Goal: Find contact information: Find contact information

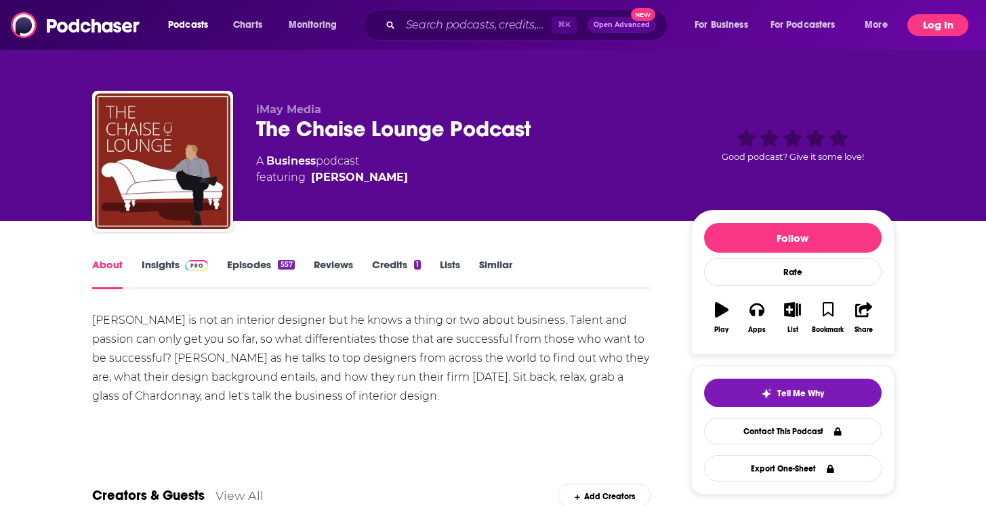
click at [927, 30] on button "Log In" at bounding box center [937, 25] width 61 height 22
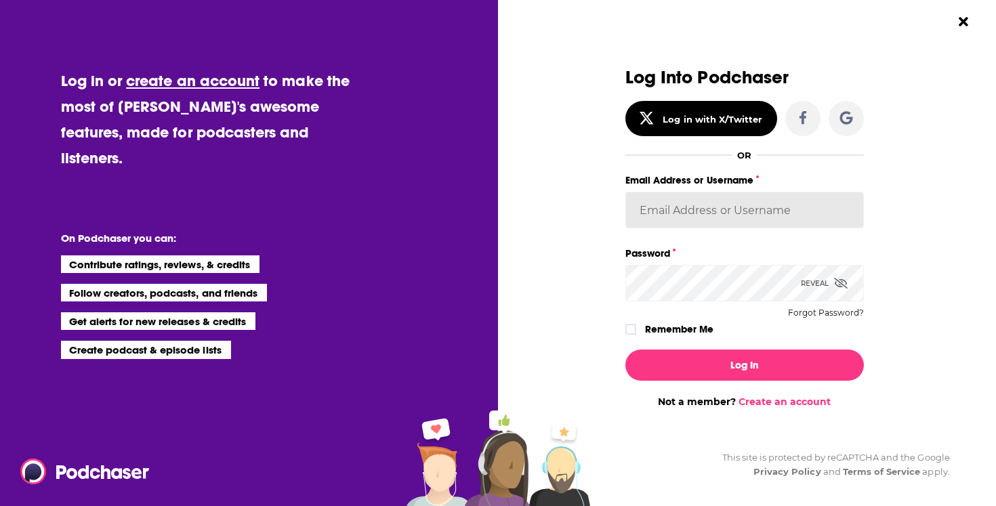
type input "tnewman2025"
click at [661, 333] on label "Remember Me" at bounding box center [679, 330] width 68 height 18
click at [635, 335] on input "rememberMe" at bounding box center [631, 335] width 8 height 0
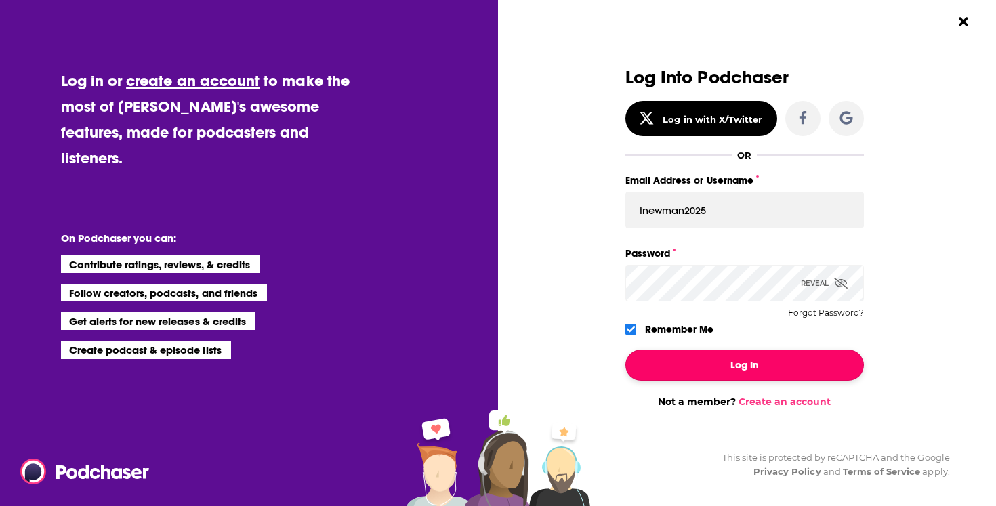
click at [663, 362] on button "Log In" at bounding box center [744, 365] width 239 height 31
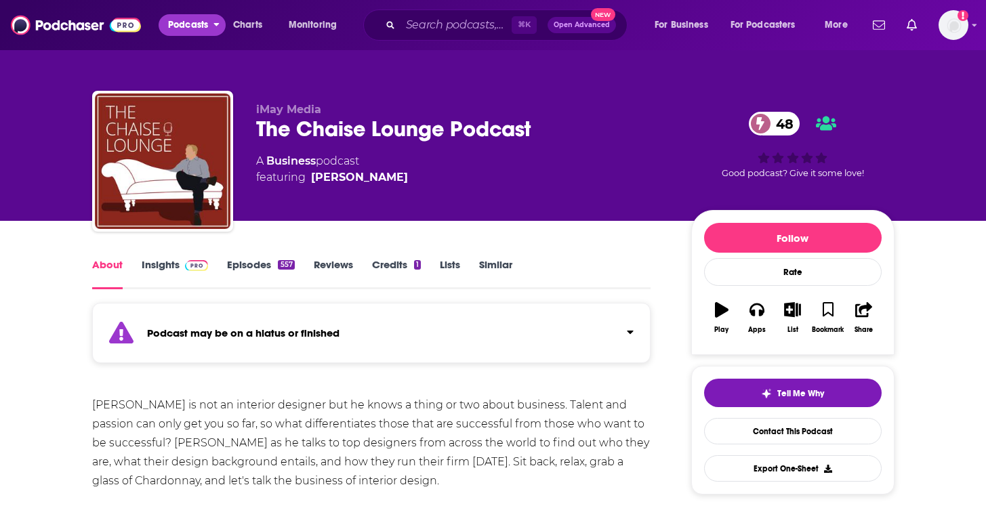
click at [199, 24] on span "Podcasts" at bounding box center [188, 25] width 40 height 19
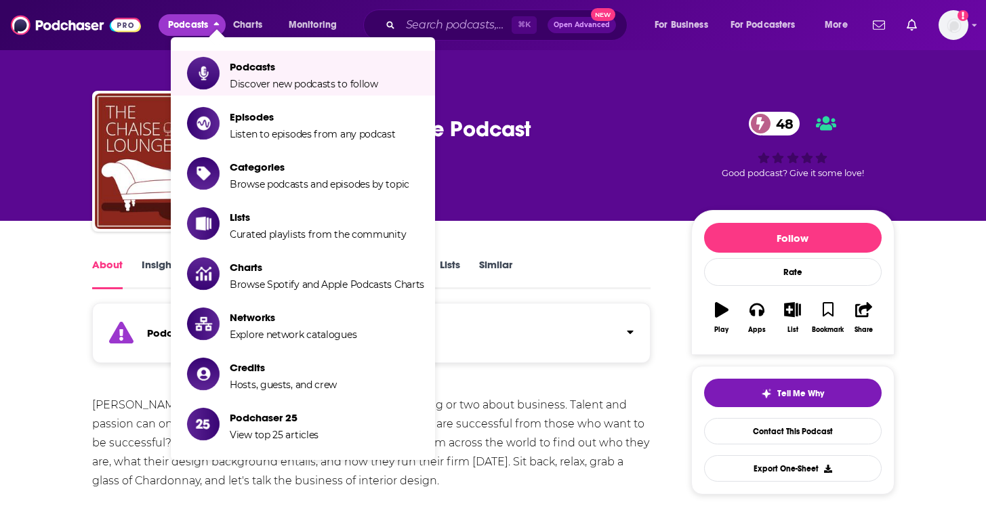
click at [571, 22] on span "Open Advanced" at bounding box center [582, 25] width 56 height 7
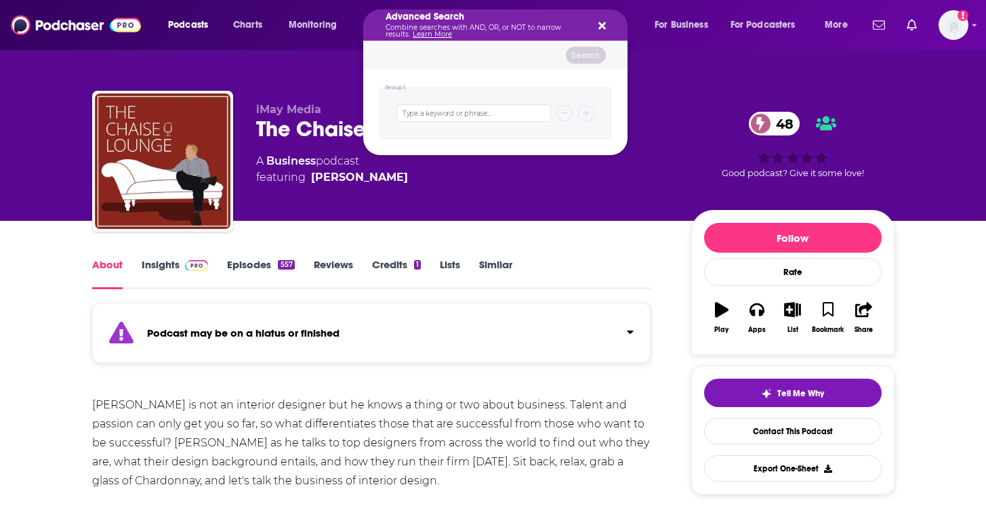
click at [598, 28] on icon "Search podcasts, credits, & more..." at bounding box center [601, 25] width 7 height 7
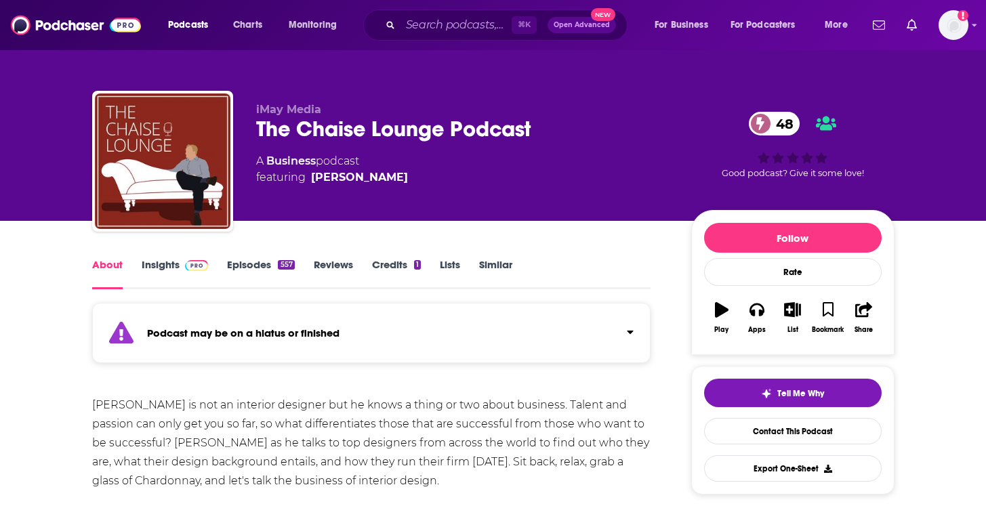
click at [603, 12] on span "New" at bounding box center [603, 14] width 24 height 13
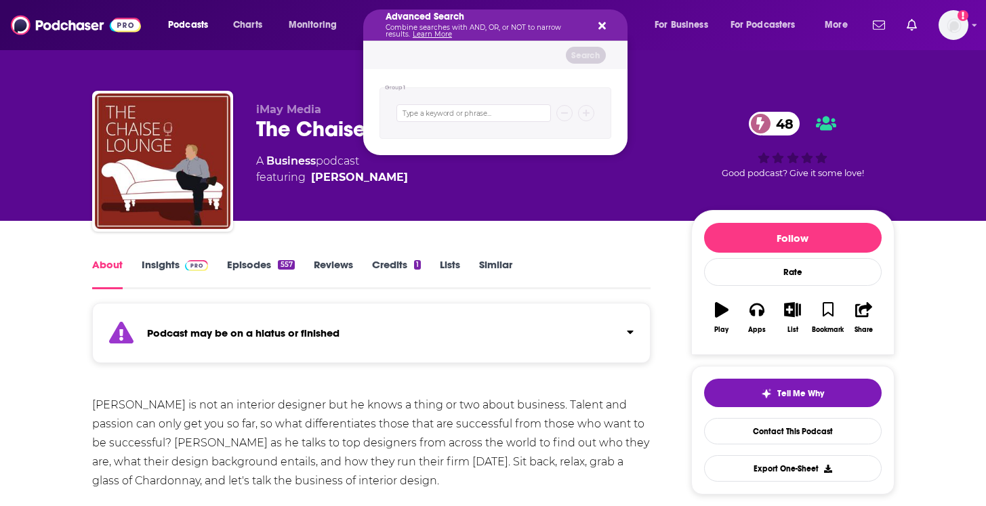
click at [602, 28] on icon "Search podcasts, credits, & more..." at bounding box center [601, 25] width 7 height 11
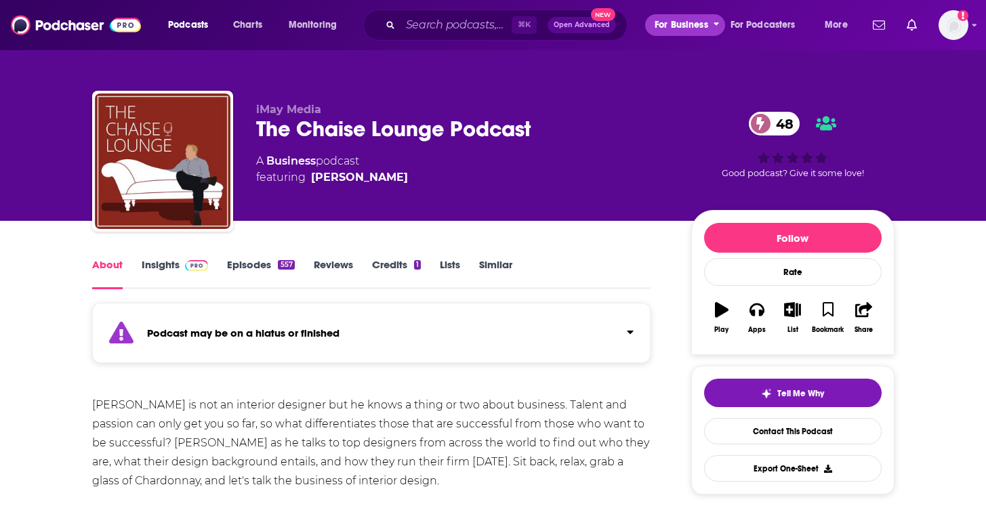
click at [687, 30] on span "For Business" at bounding box center [682, 25] width 54 height 19
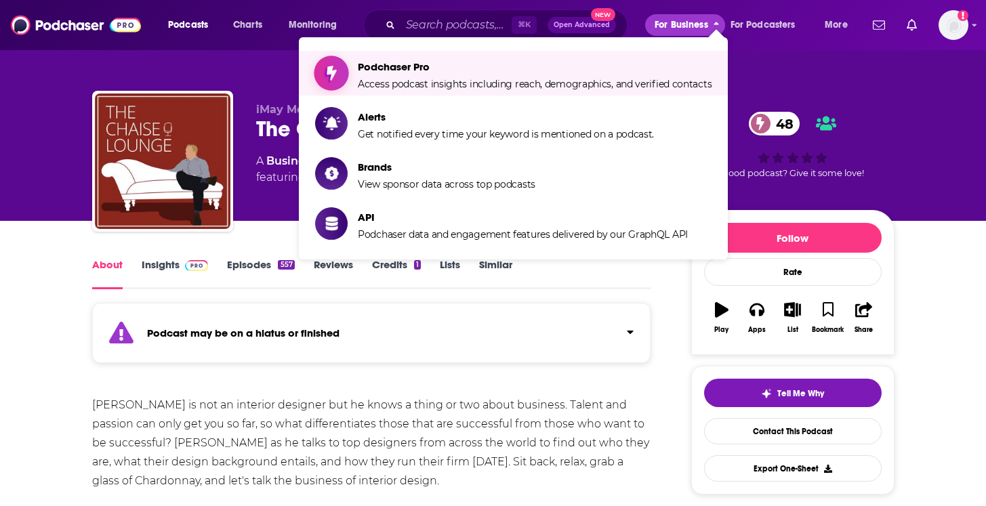
click at [411, 77] on span "Podchaser Pro Access podcast insights including reach, demographics, and verifi…" at bounding box center [535, 73] width 354 height 34
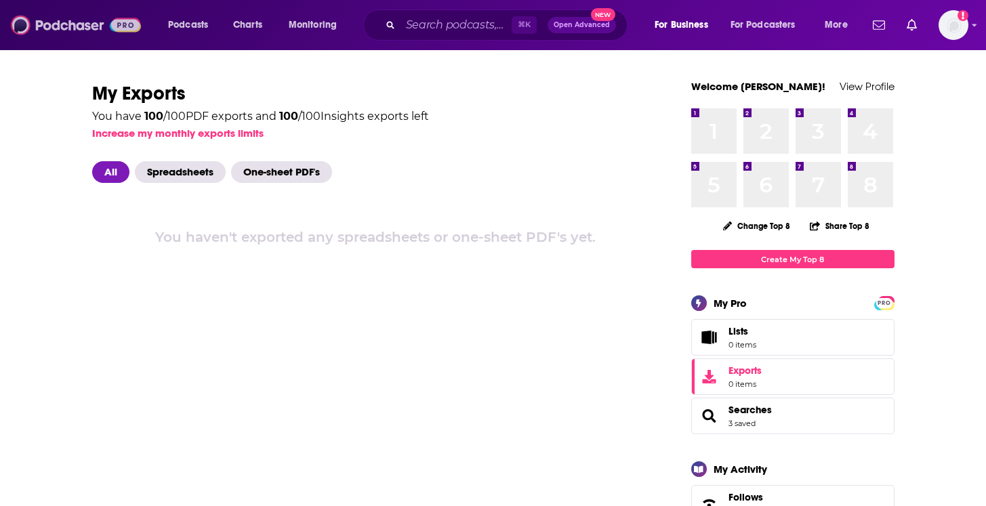
click at [32, 20] on img at bounding box center [76, 25] width 130 height 26
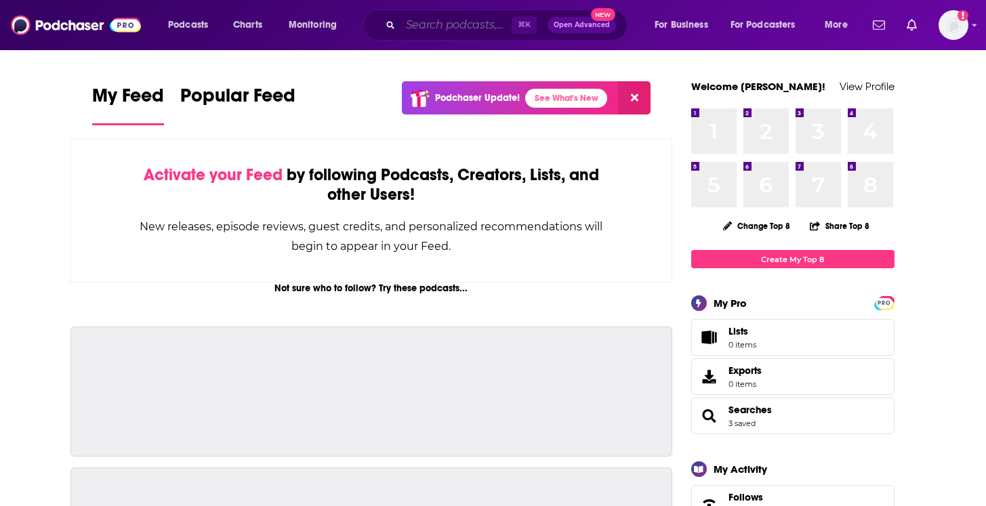
click at [450, 28] on input "Search podcasts, credits, & more..." at bounding box center [455, 25] width 111 height 22
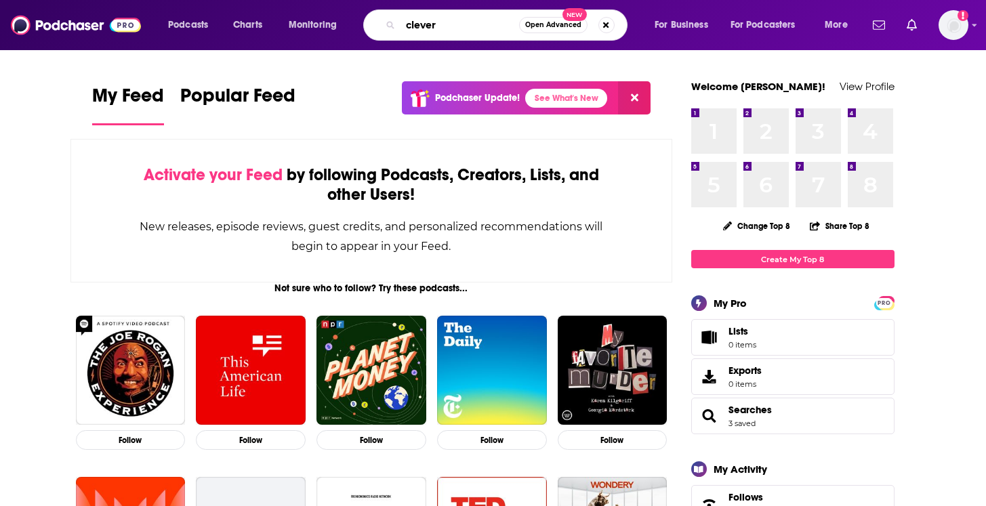
type input "clever"
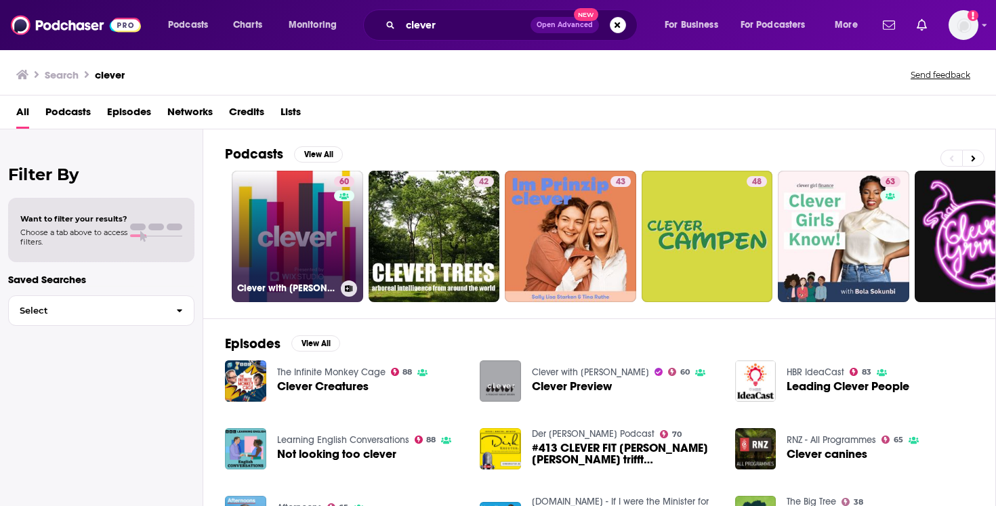
click at [285, 236] on link "60 Clever with [PERSON_NAME]" at bounding box center [297, 236] width 131 height 131
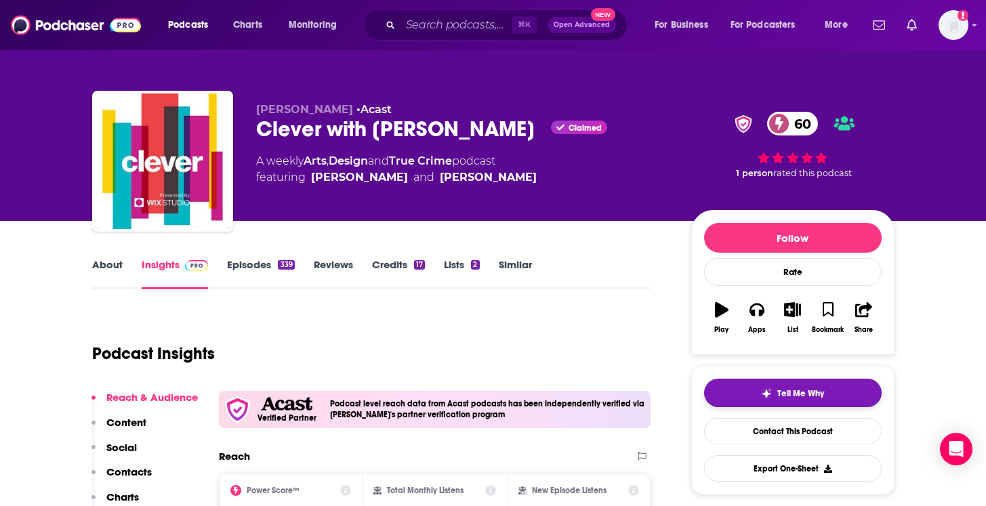
click at [768, 403] on button "Tell Me Why" at bounding box center [793, 393] width 178 height 28
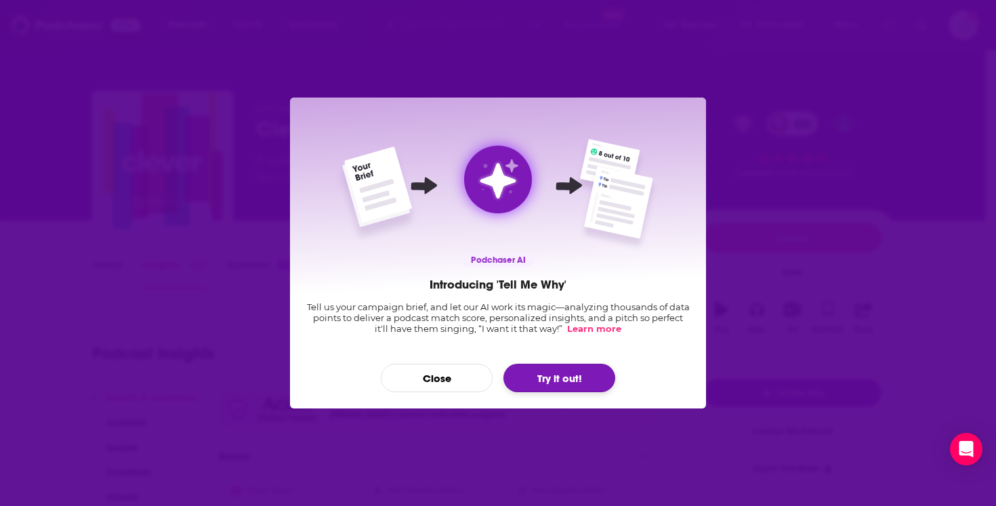
click at [540, 380] on button "Try it out!" at bounding box center [559, 378] width 112 height 28
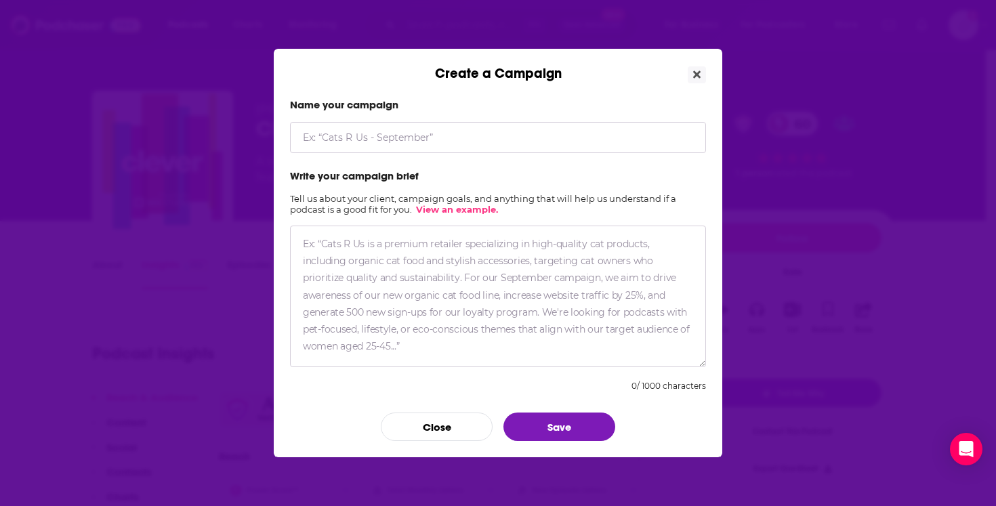
click at [319, 137] on input "Create a Campaign" at bounding box center [498, 137] width 416 height 31
type input "SZWC"
click at [354, 251] on textarea "Create a Campaign" at bounding box center [498, 297] width 416 height 142
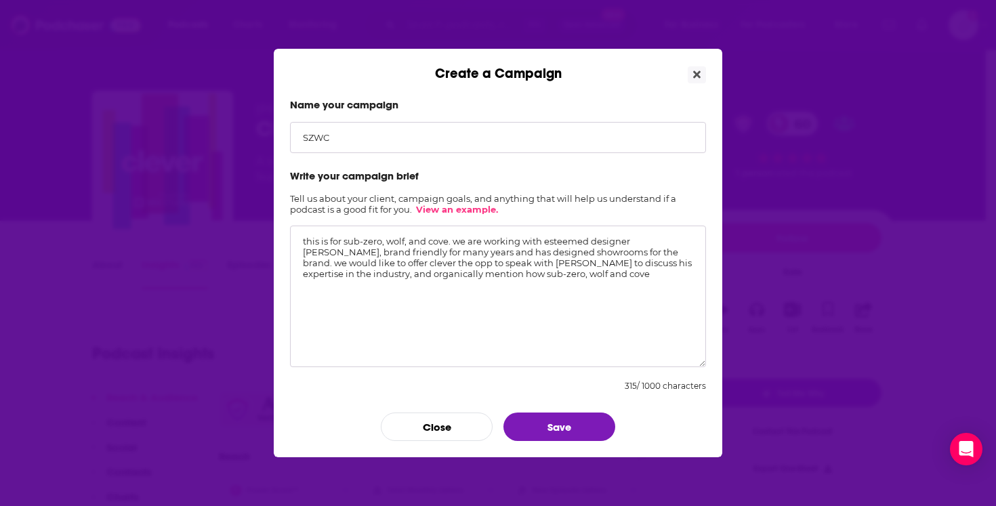
click at [456, 273] on textarea "this is for sub-zero, wolf, and cove. we are working with esteemed designer [PE…" at bounding box center [498, 297] width 416 height 142
click at [661, 272] on textarea "this is for sub-zero, wolf, and cove. we are working with esteemed designer [PE…" at bounding box center [498, 297] width 416 height 142
paste textarea "How the role of the kitchen has evolved—and why it’s now the most personal room…"
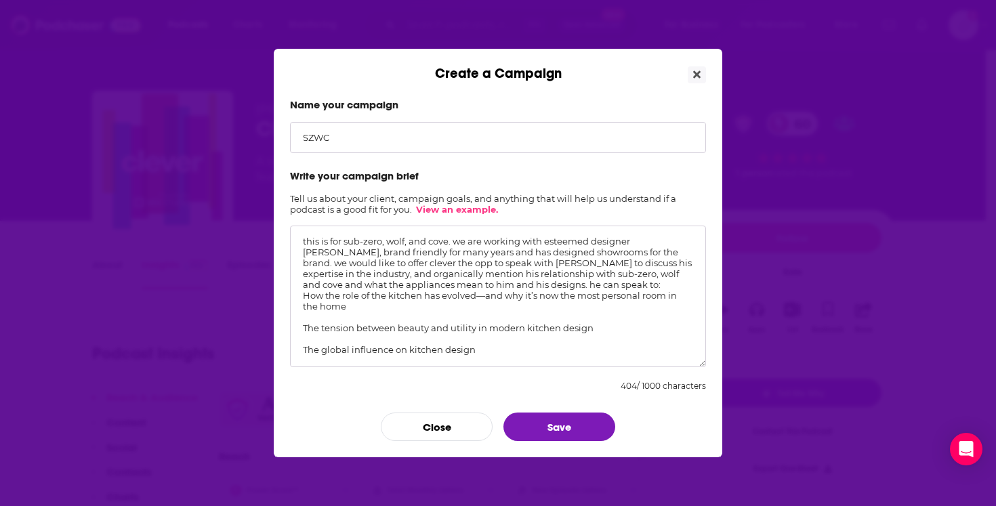
scroll to position [10, 0]
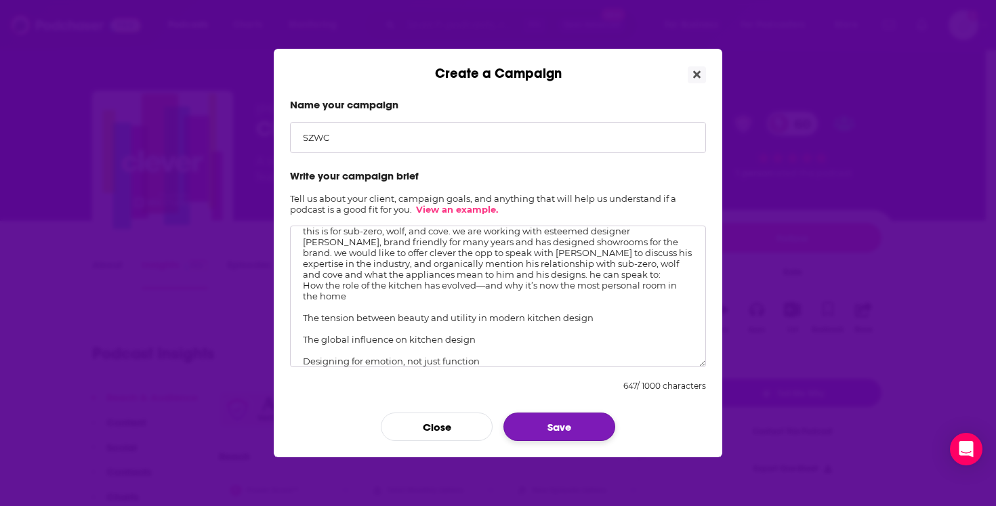
type textarea "this is for sub-zero, wolf, and cove. we are working with esteemed designer [PE…"
click at [569, 433] on button "Save" at bounding box center [559, 427] width 112 height 28
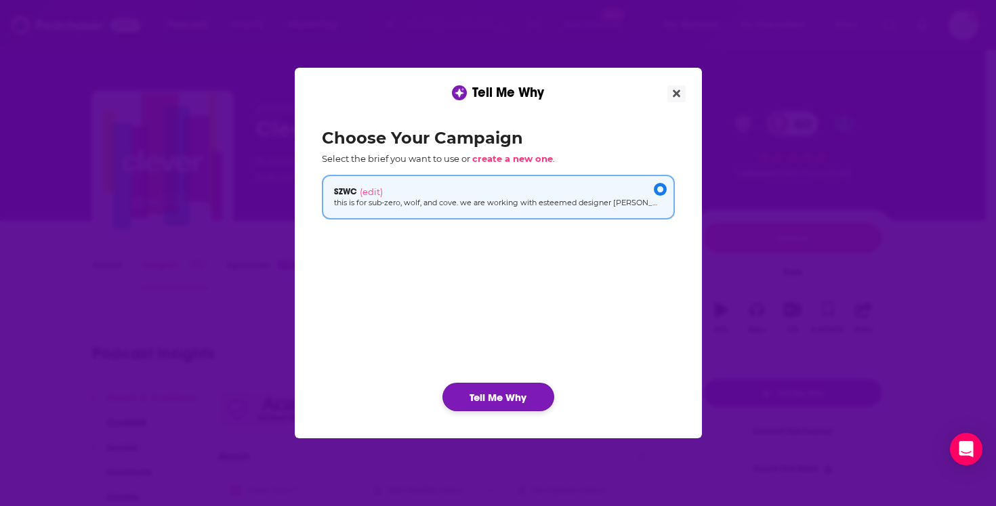
click at [497, 394] on button "Tell Me Why" at bounding box center [498, 397] width 112 height 28
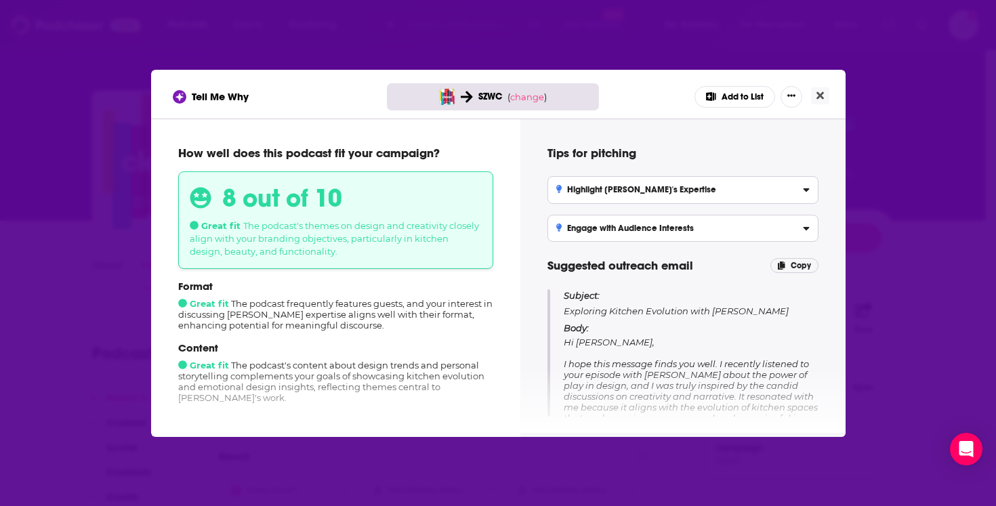
click at [339, 329] on div "Format Great fit The podcast frequently features guests, and your interest in d…" at bounding box center [335, 305] width 315 height 51
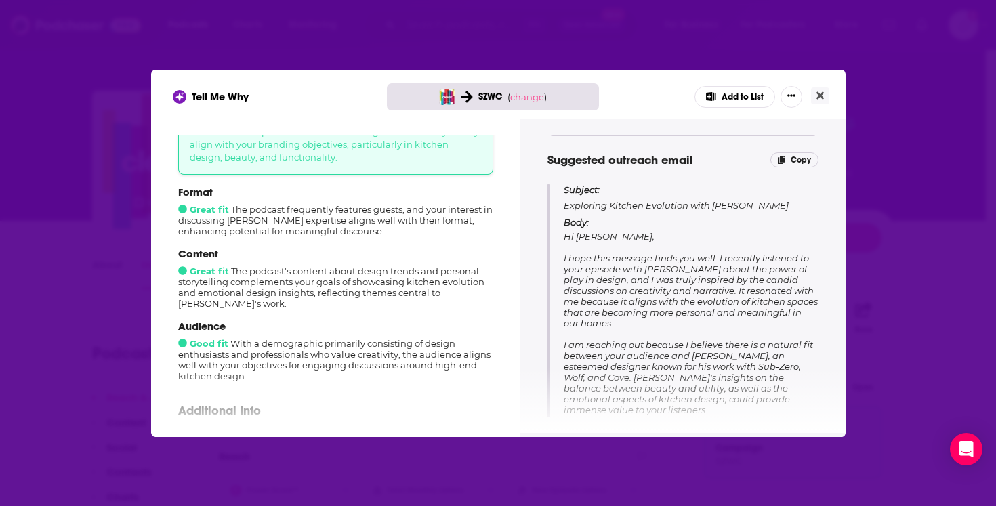
scroll to position [94, 0]
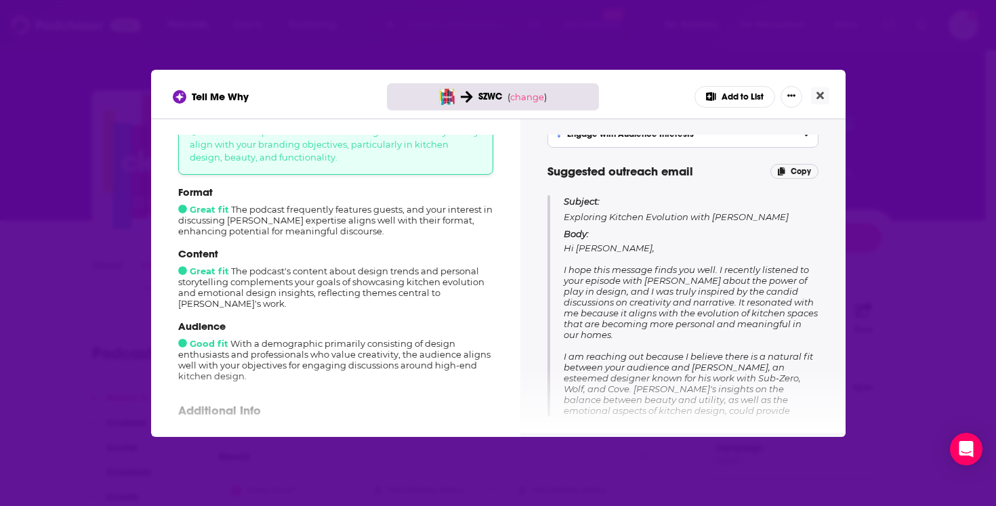
click at [622, 257] on p "Body: Hi [PERSON_NAME], I hope this message finds you well. I recently listened…" at bounding box center [691, 387] width 255 height 318
drag, startPoint x: 576, startPoint y: 213, endPoint x: 583, endPoint y: 212, distance: 7.5
click at [577, 213] on p "Subject: Exploring Kitchen Evolution with [PERSON_NAME]" at bounding box center [691, 209] width 255 height 28
drag, startPoint x: 583, startPoint y: 212, endPoint x: 786, endPoint y: 208, distance: 202.7
click at [786, 208] on p "Subject: Exploring Kitchen Evolution with [PERSON_NAME]" at bounding box center [691, 209] width 255 height 28
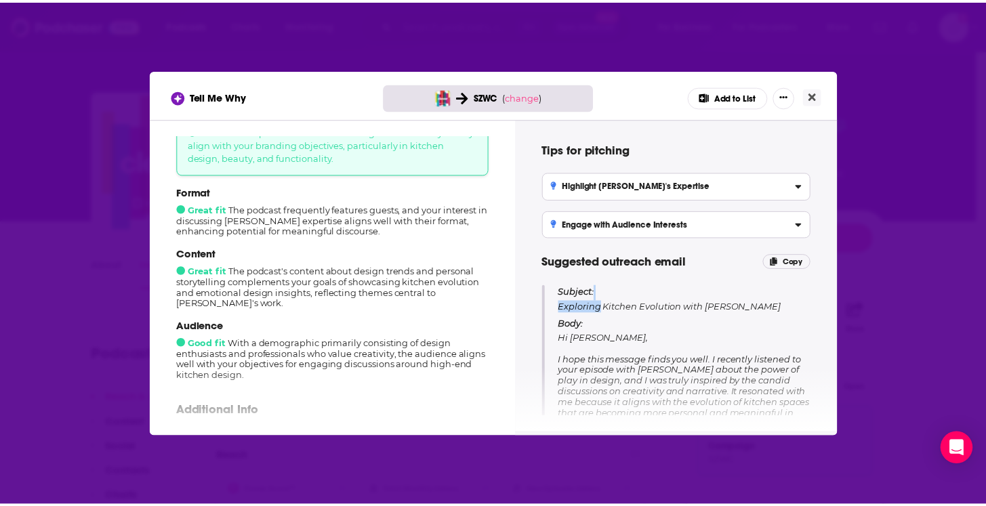
scroll to position [0, 0]
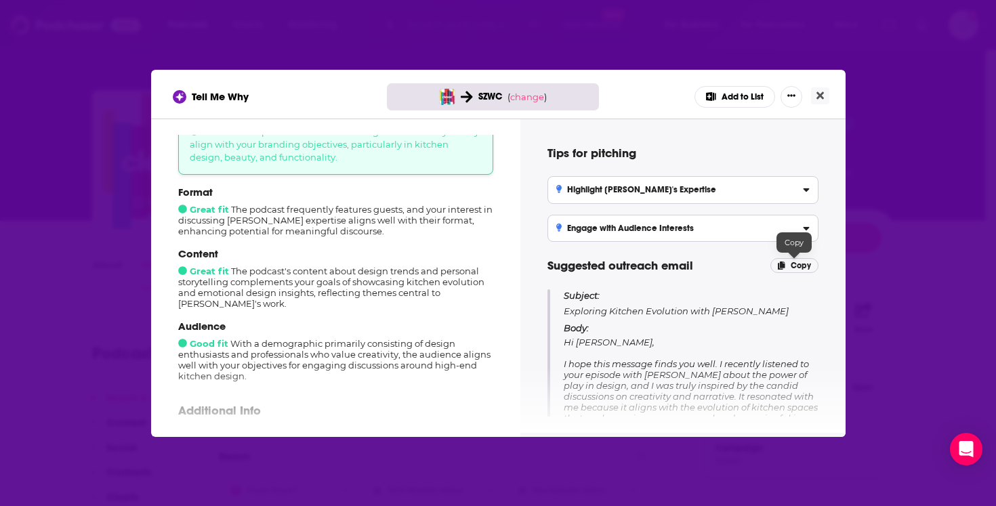
click at [801, 267] on span "Copy" at bounding box center [801, 265] width 20 height 9
click at [819, 96] on icon "Close" at bounding box center [820, 94] width 7 height 7
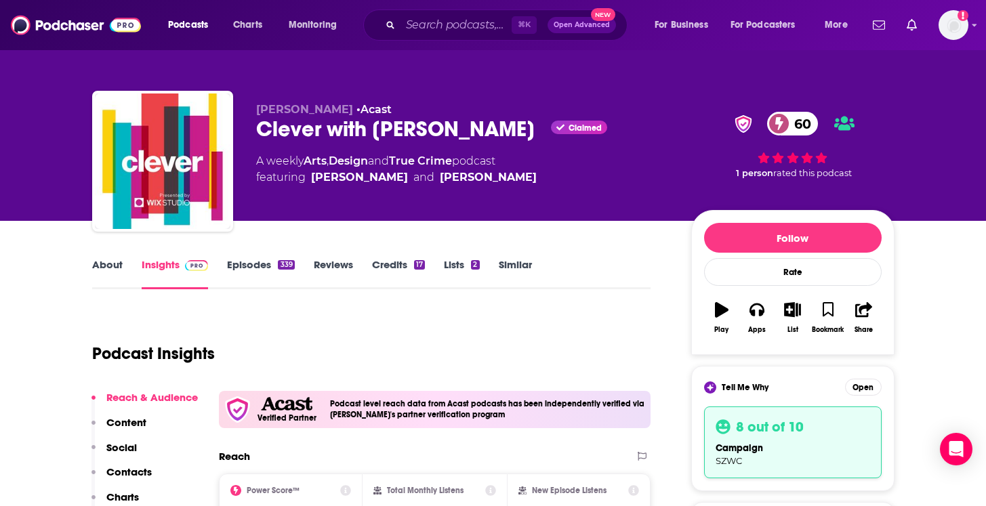
click at [644, 262] on div "About Insights Episodes 339 Reviews Credits 17 Lists 2 Similar" at bounding box center [371, 272] width 559 height 33
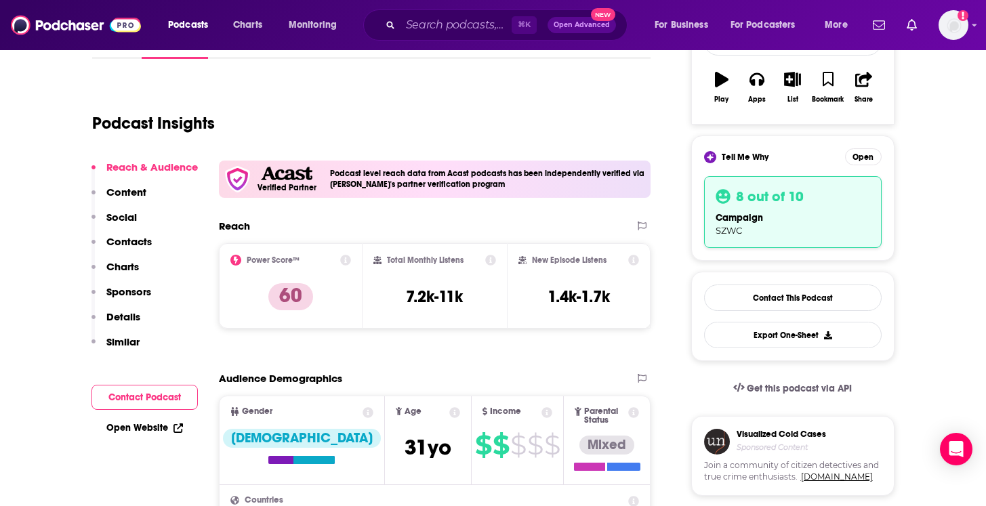
scroll to position [236, 0]
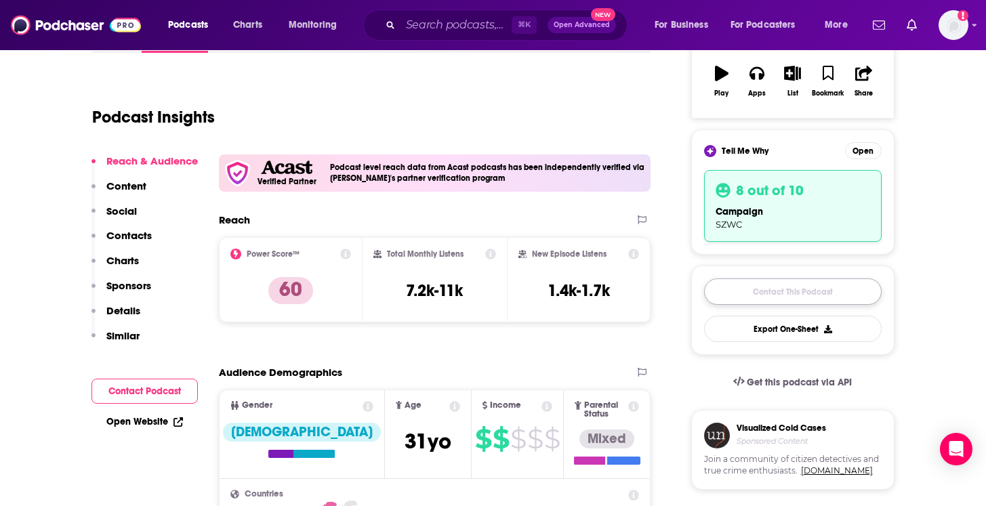
click at [785, 294] on link "Contact This Podcast" at bounding box center [793, 292] width 178 height 26
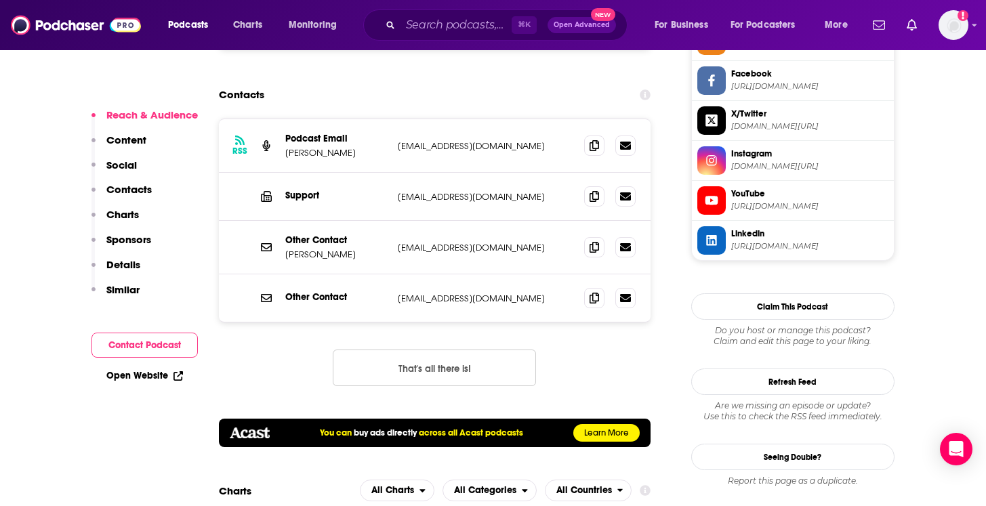
scroll to position [1494, 0]
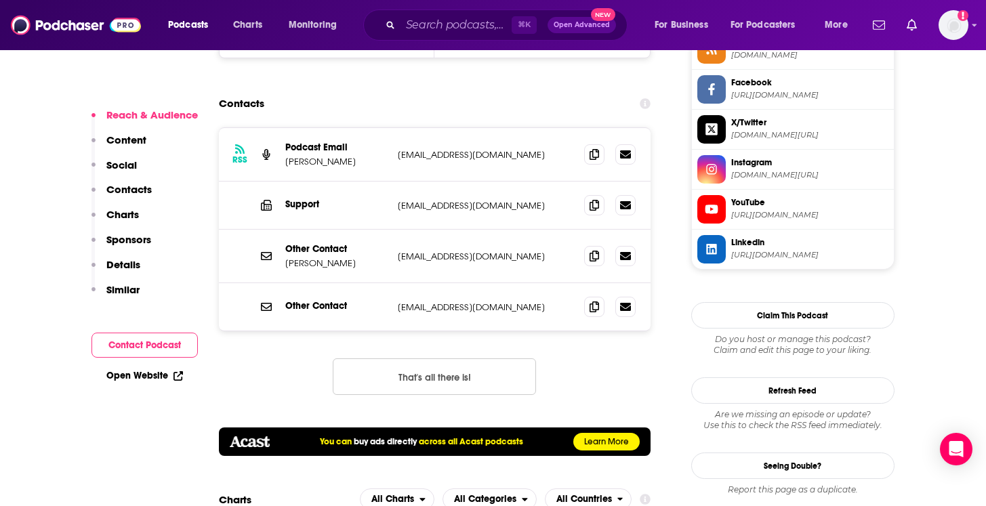
click at [442, 128] on div "RSS Podcast Email [PERSON_NAME] [EMAIL_ADDRESS][DOMAIN_NAME] [EMAIL_ADDRESS][DO…" at bounding box center [435, 155] width 432 height 54
click at [449, 149] on p "[EMAIL_ADDRESS][DOMAIN_NAME]" at bounding box center [486, 155] width 176 height 12
click at [628, 150] on icon at bounding box center [625, 154] width 11 height 8
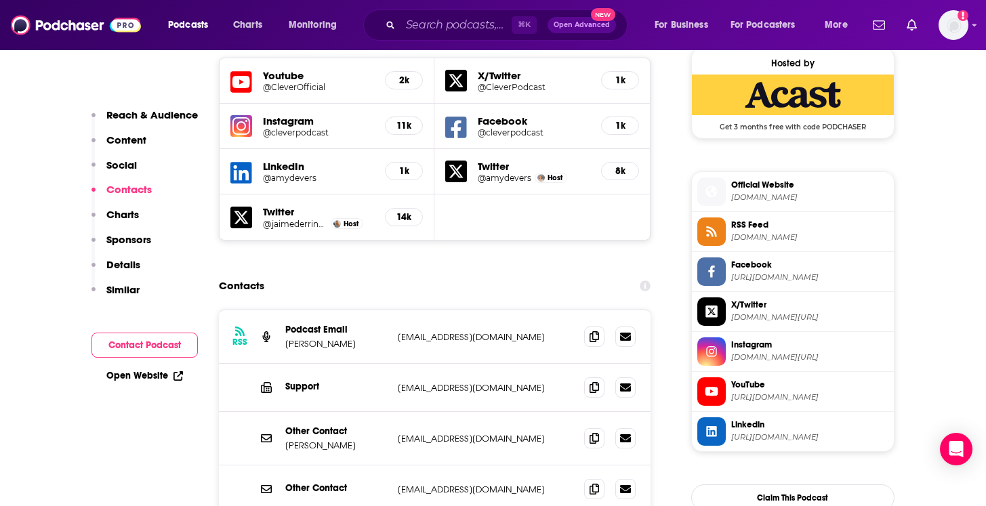
scroll to position [1388, 0]
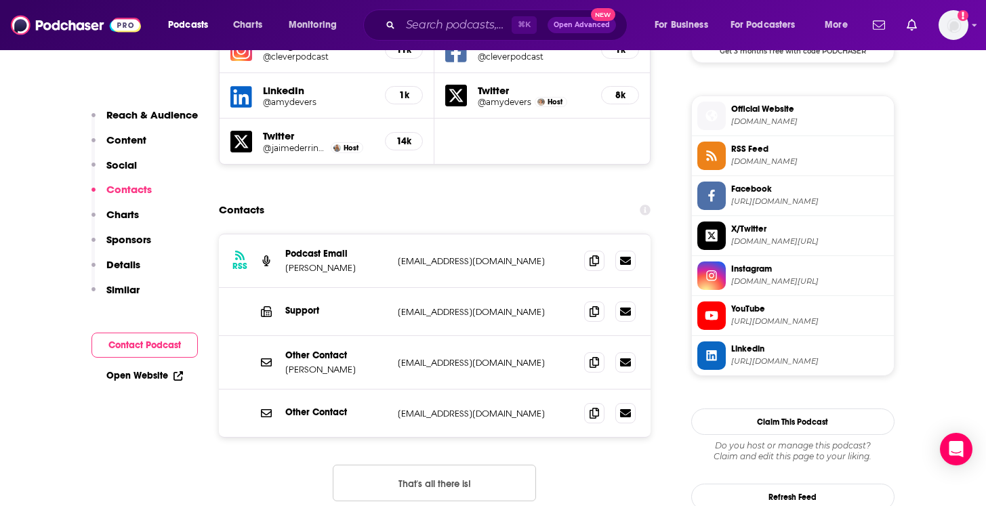
click at [491, 357] on p "[EMAIL_ADDRESS][DOMAIN_NAME]" at bounding box center [486, 363] width 176 height 12
click at [594, 356] on icon at bounding box center [594, 361] width 9 height 11
click at [600, 250] on span at bounding box center [594, 260] width 20 height 20
click at [586, 352] on span at bounding box center [594, 362] width 20 height 20
